Goal: Transaction & Acquisition: Purchase product/service

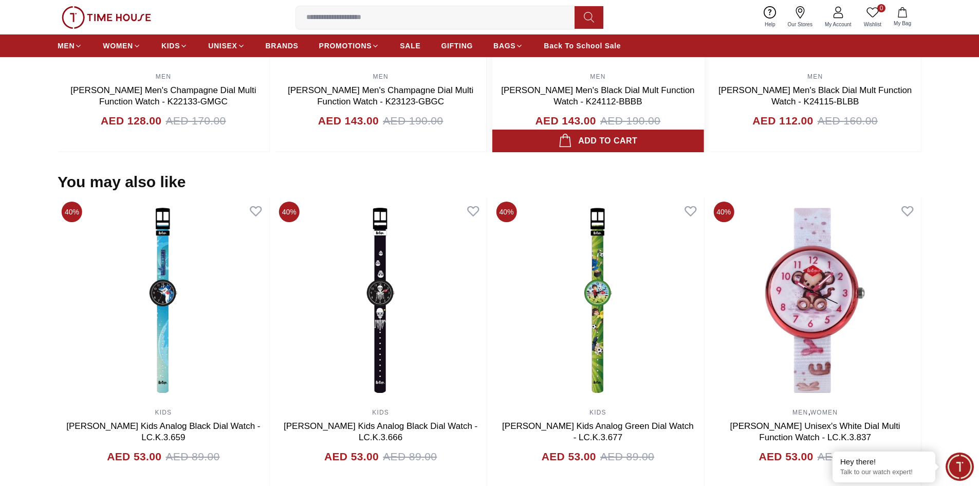
scroll to position [925, 0]
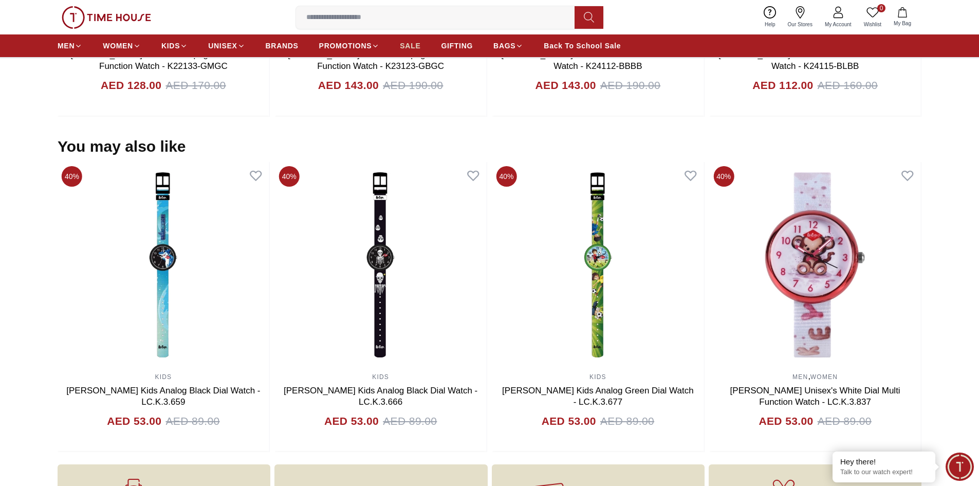
click at [401, 49] on span "SALE" at bounding box center [410, 46] width 21 height 10
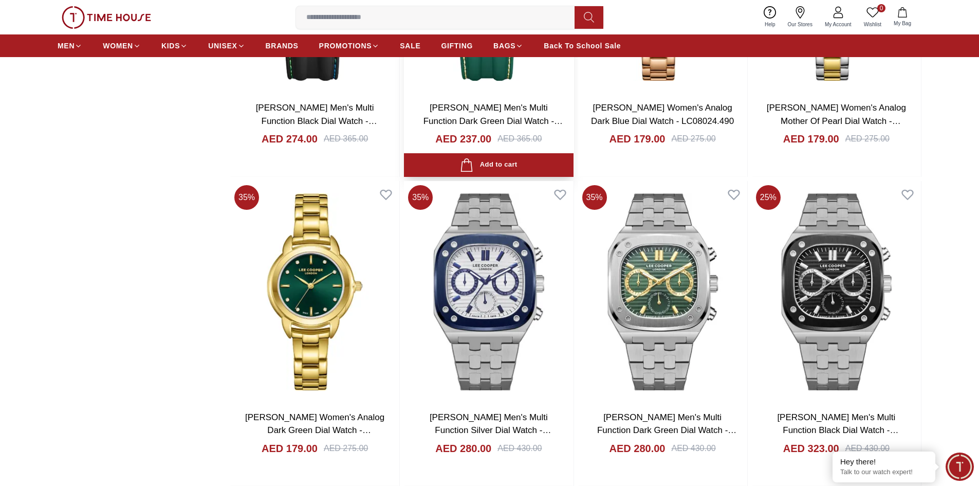
scroll to position [1388, 0]
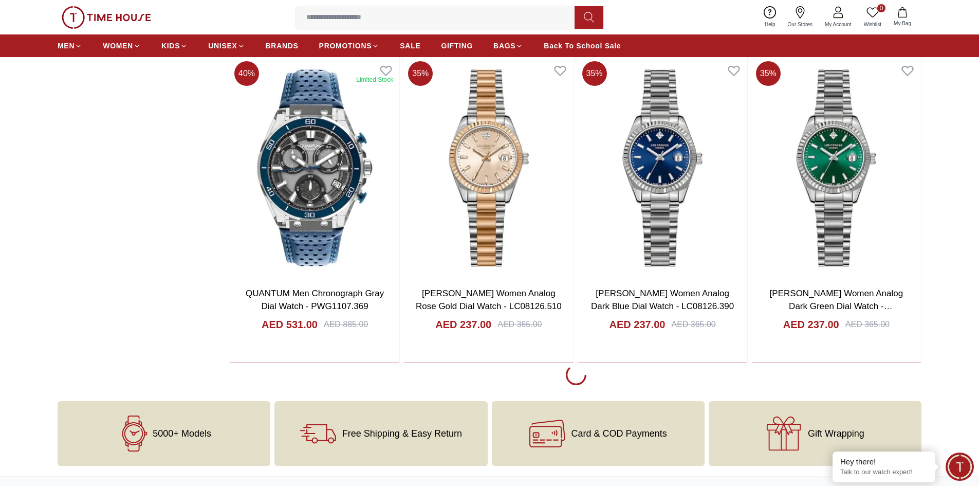
scroll to position [3392, 0]
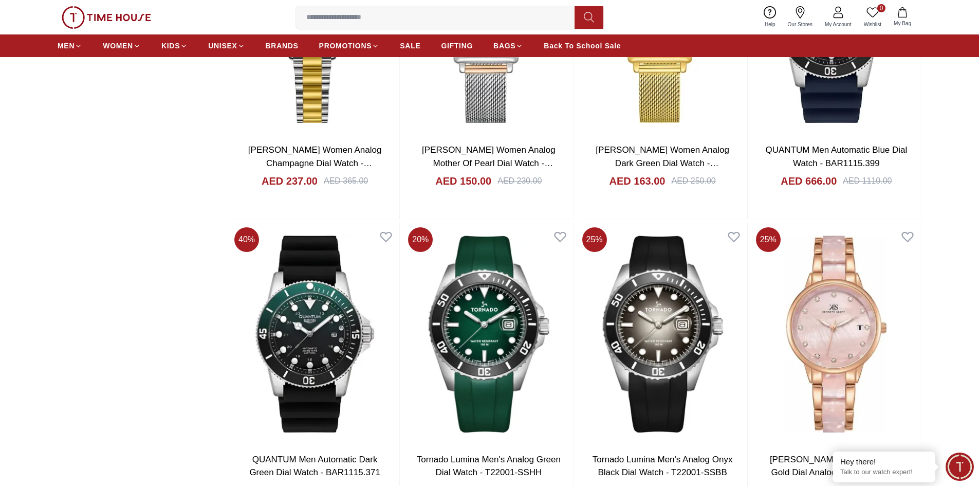
scroll to position [3649, 0]
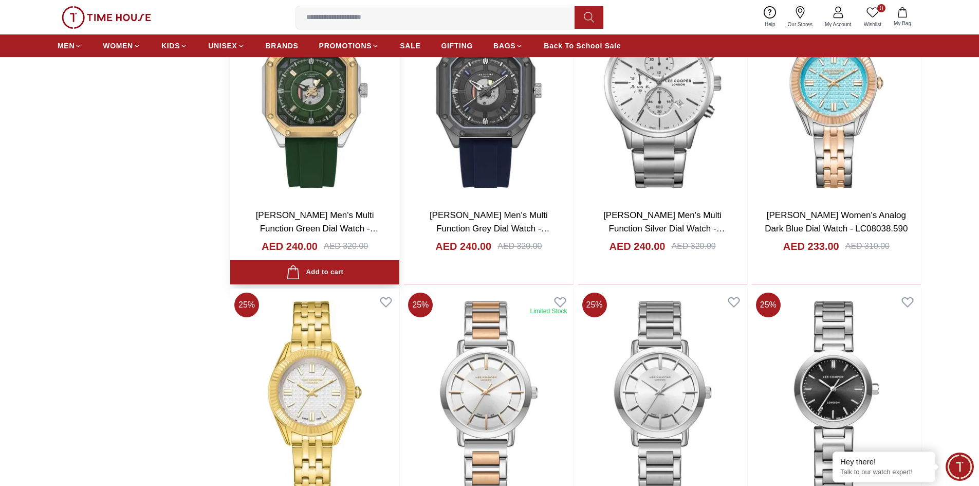
scroll to position [5448, 0]
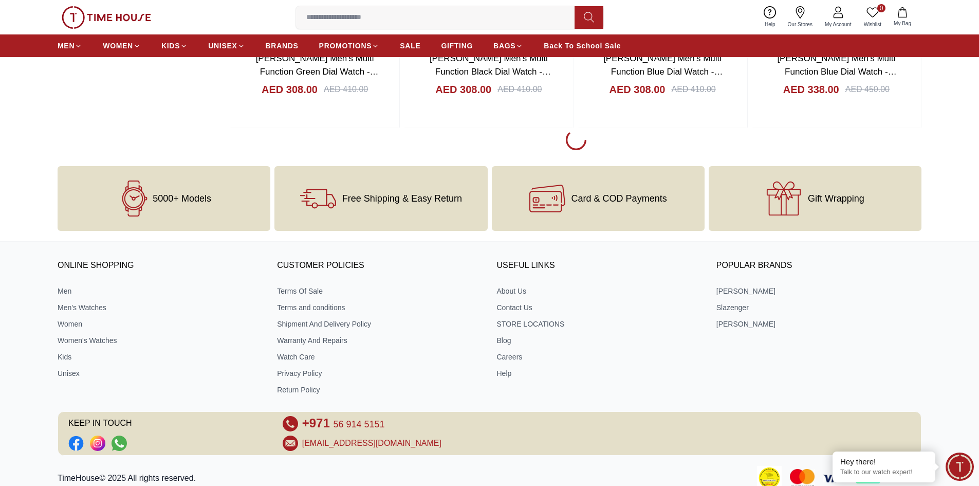
scroll to position [6573, 0]
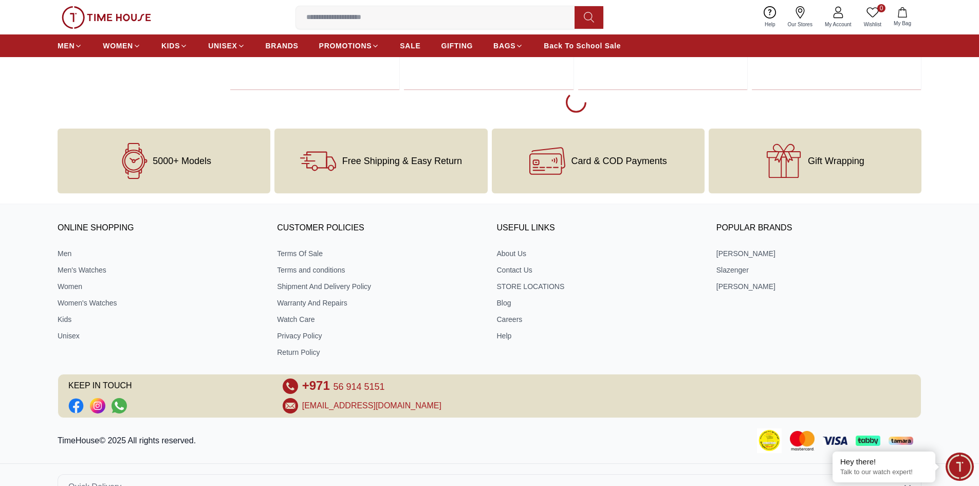
scroll to position [9657, 0]
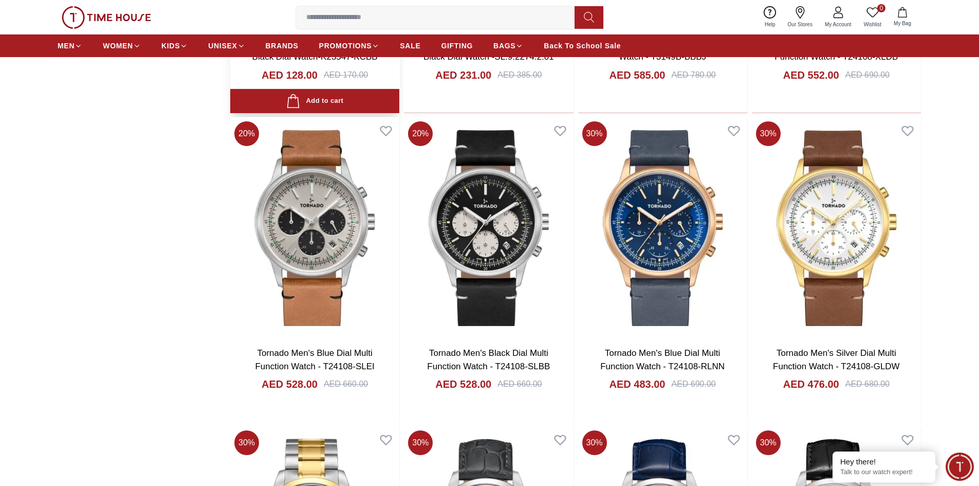
scroll to position [10384, 0]
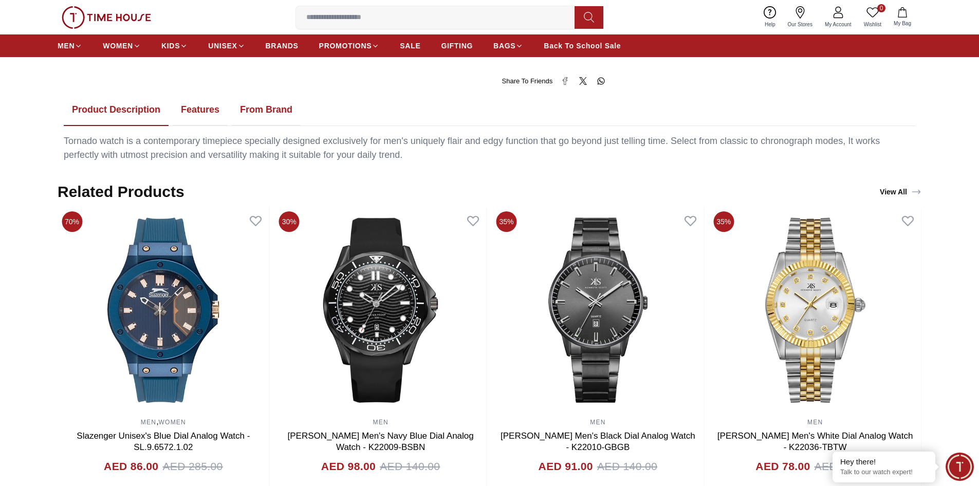
scroll to position [565, 0]
